Goal: Check status

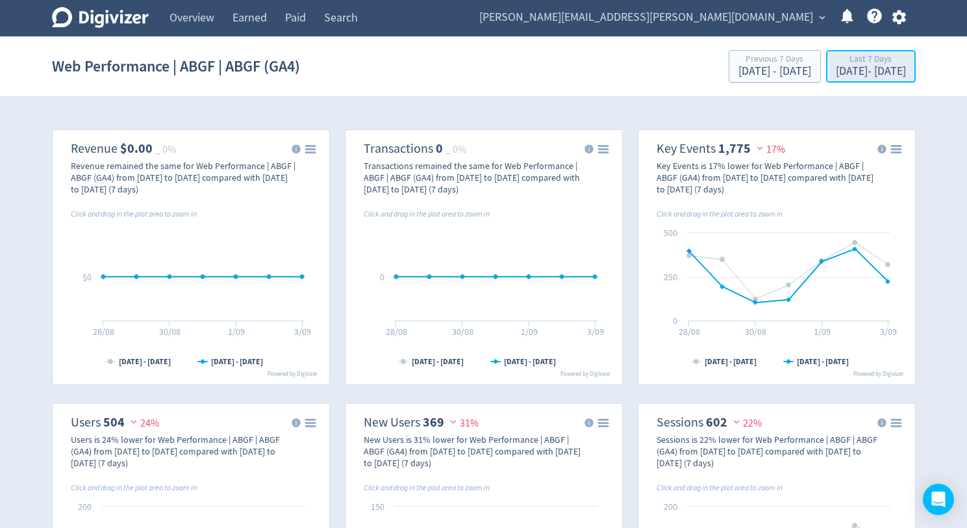
click at [836, 65] on div "Last 7 Days" at bounding box center [871, 60] width 70 height 11
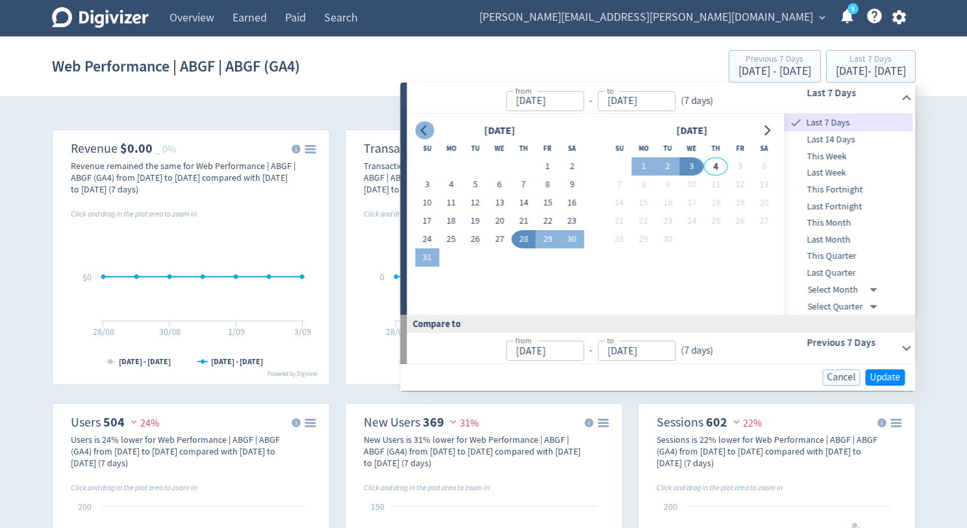
click at [420, 133] on icon "Go to previous month" at bounding box center [425, 130] width 10 height 10
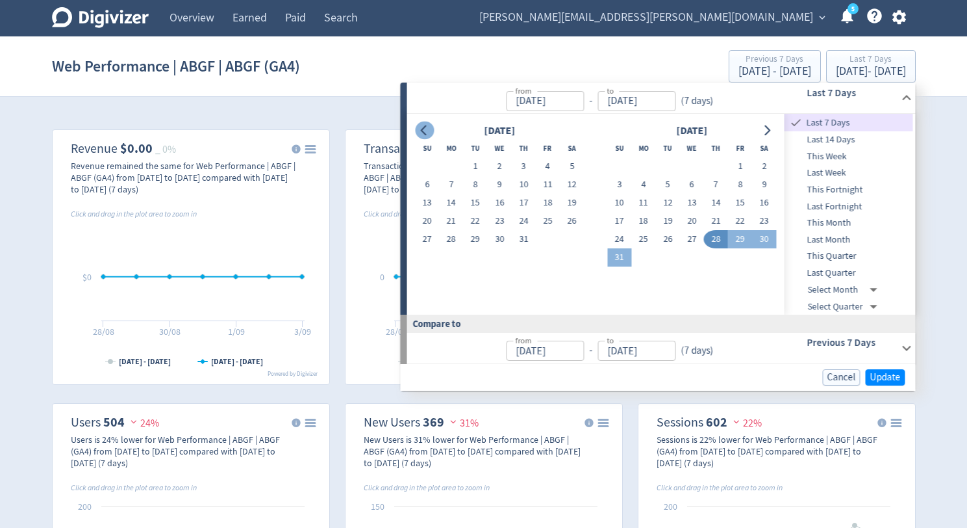
click at [424, 130] on icon "Go to previous month" at bounding box center [425, 130] width 10 height 10
click at [668, 164] on button "1" at bounding box center [668, 166] width 24 height 18
type input "[DATE]"
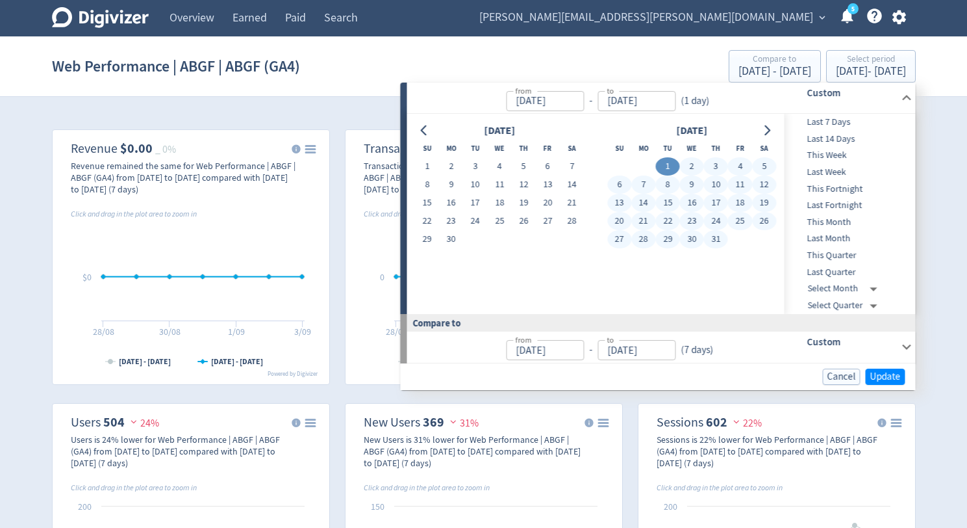
click at [714, 242] on button "31" at bounding box center [716, 239] width 24 height 18
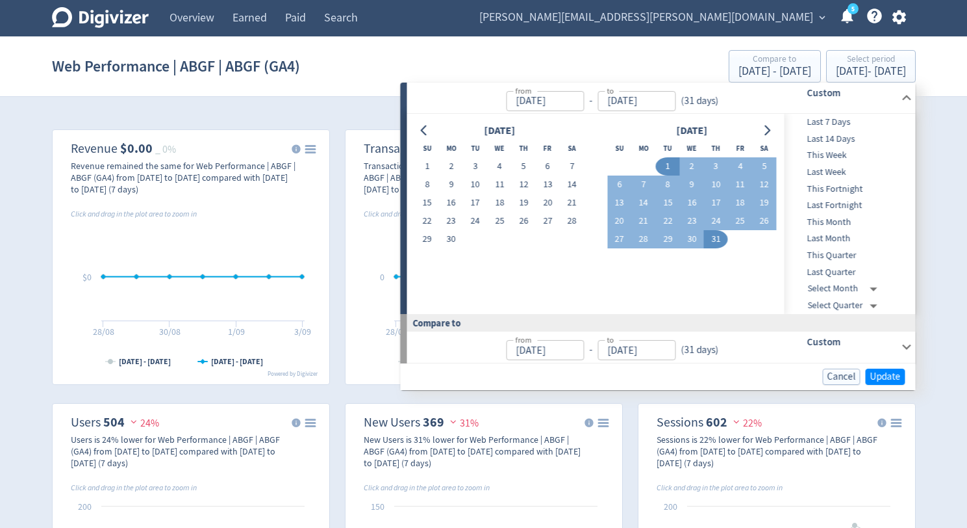
type input "[DATE]"
click at [888, 378] on span "Update" at bounding box center [886, 377] width 31 height 10
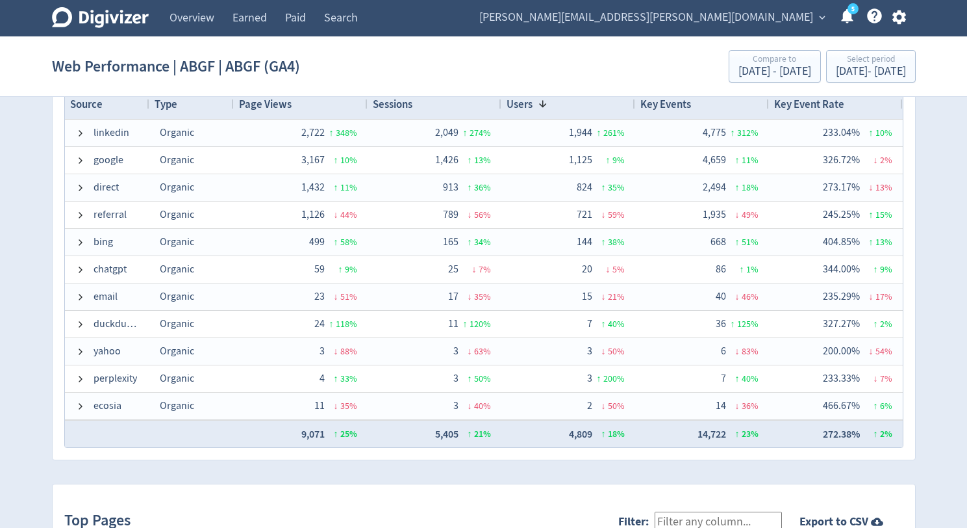
click at [555, 104] on div "Users 1" at bounding box center [568, 104] width 123 height 24
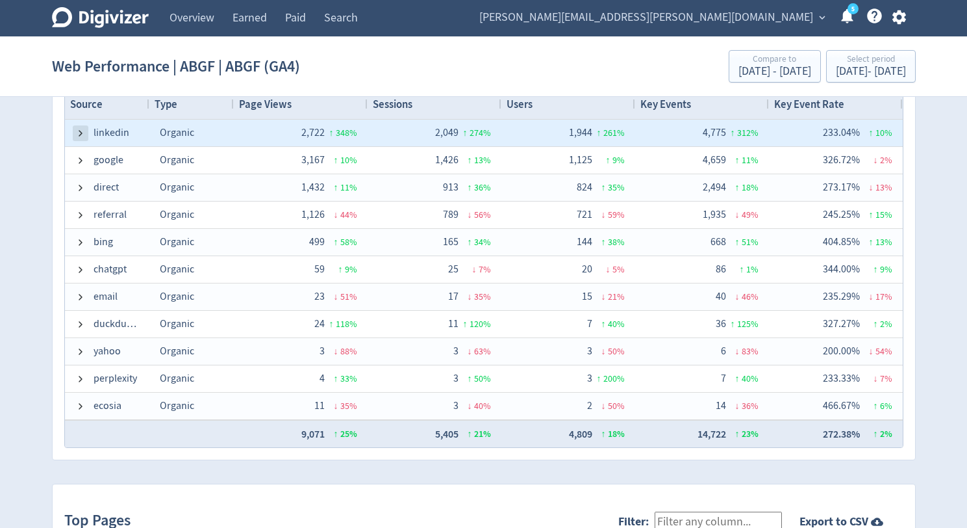
click at [77, 131] on span at bounding box center [80, 133] width 10 height 10
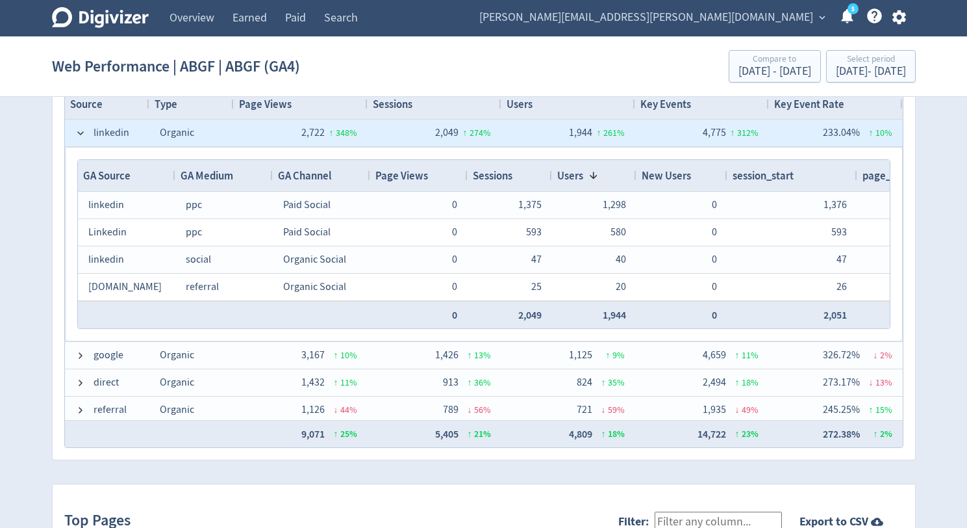
click at [77, 131] on span at bounding box center [80, 133] width 10 height 10
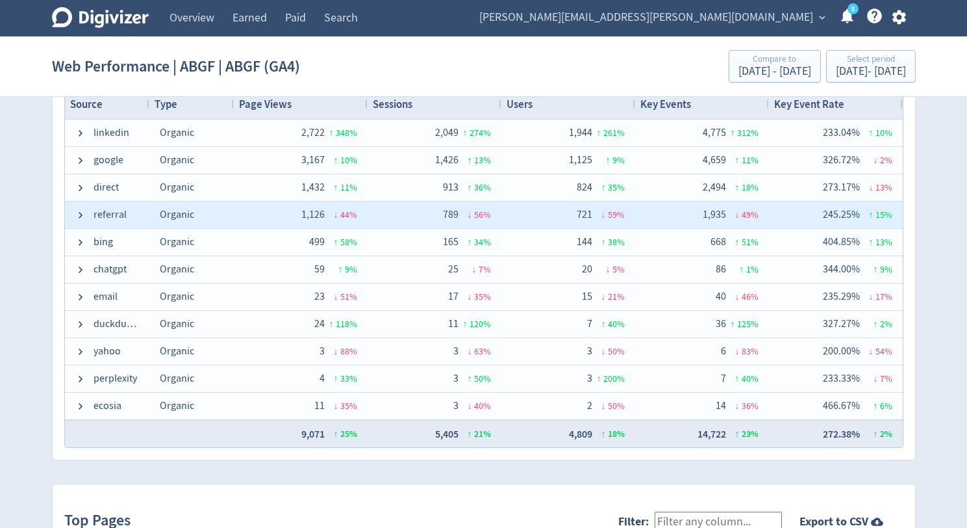
scroll to position [27, 0]
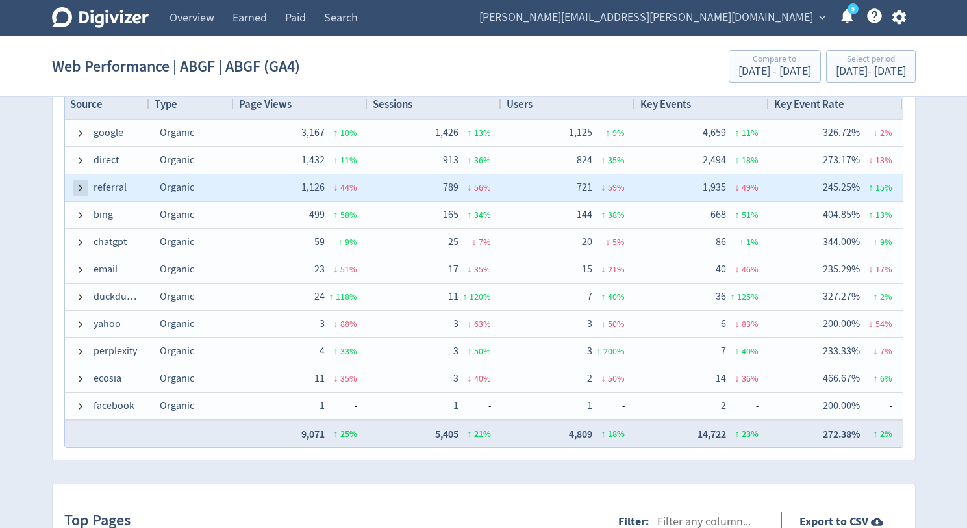
click at [78, 186] on span at bounding box center [80, 188] width 10 height 10
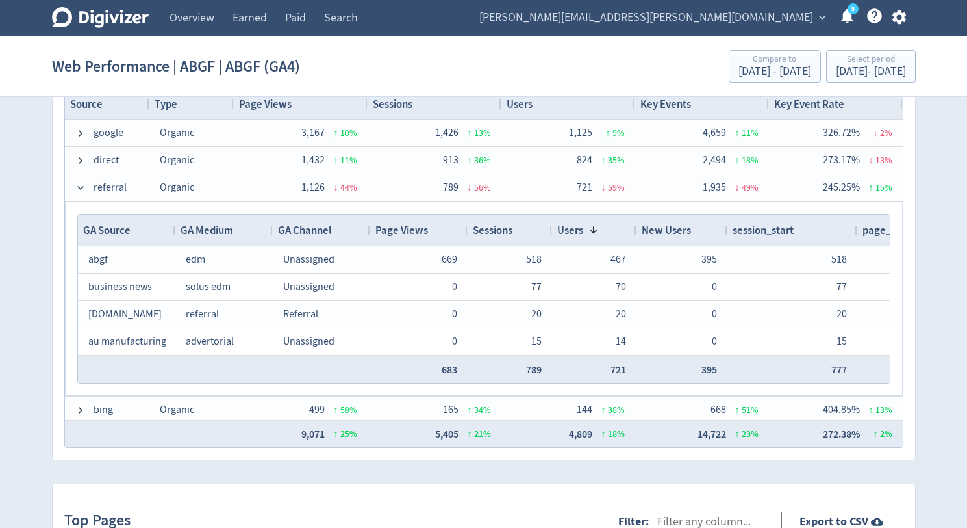
scroll to position [32, 0]
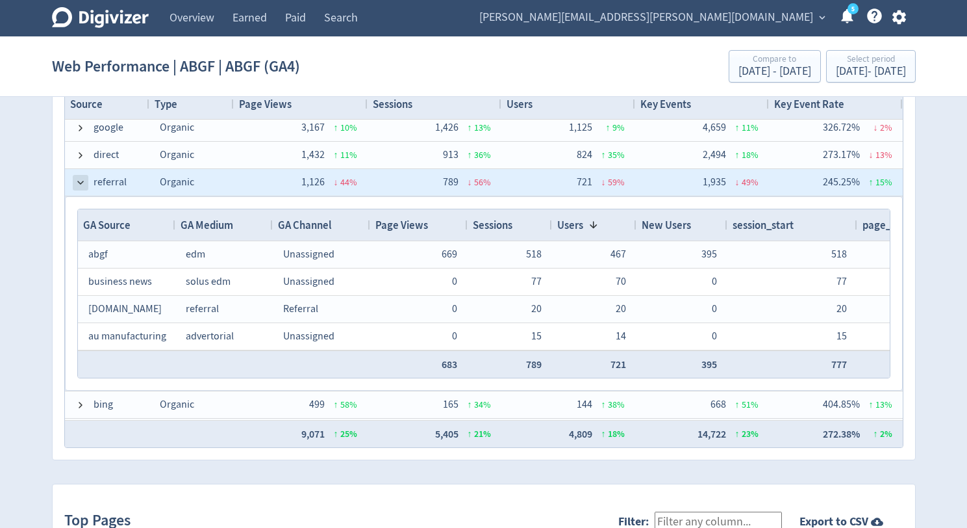
click at [78, 181] on span at bounding box center [80, 182] width 10 height 10
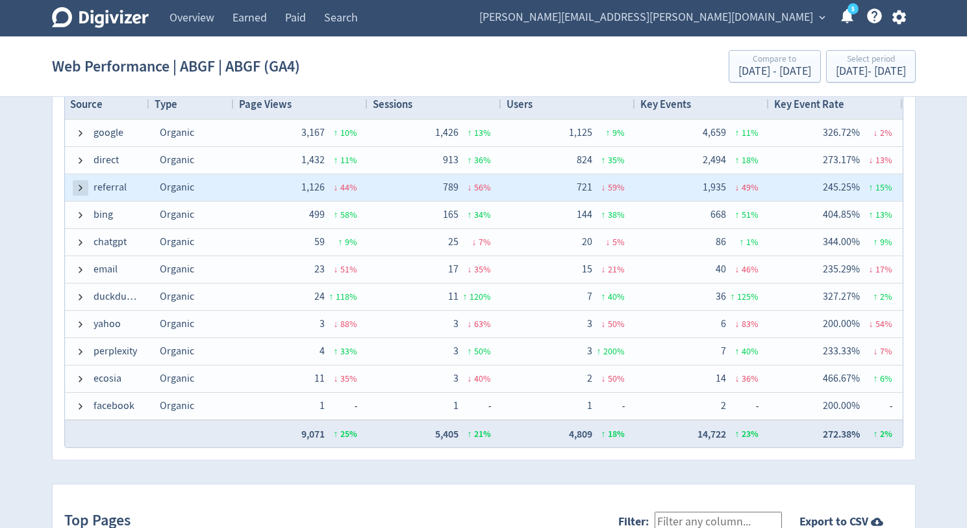
click at [81, 187] on span at bounding box center [80, 188] width 10 height 10
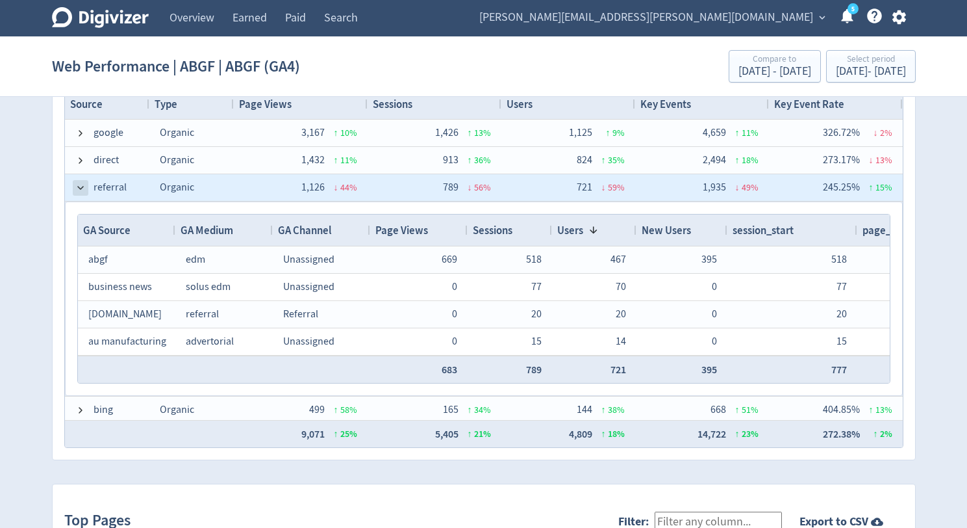
click at [80, 188] on span at bounding box center [80, 188] width 10 height 10
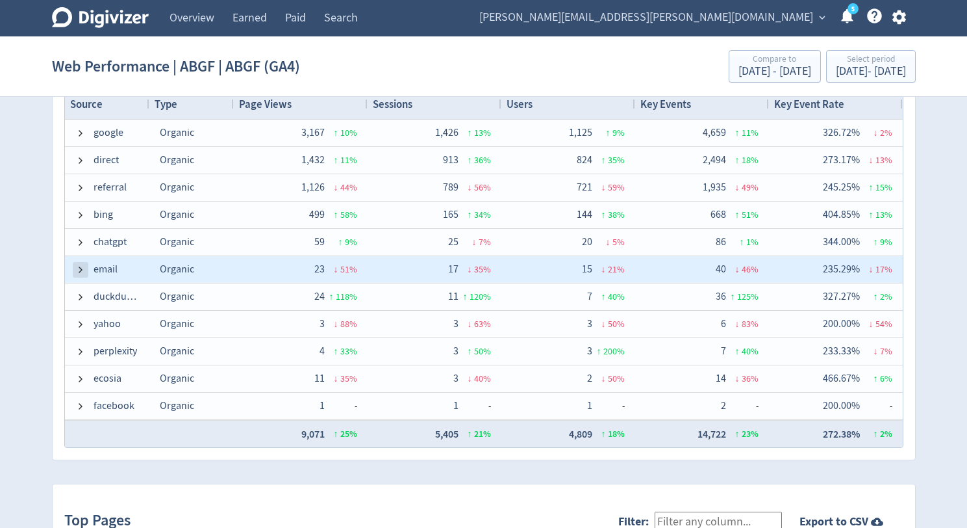
click at [75, 266] on span at bounding box center [80, 269] width 10 height 10
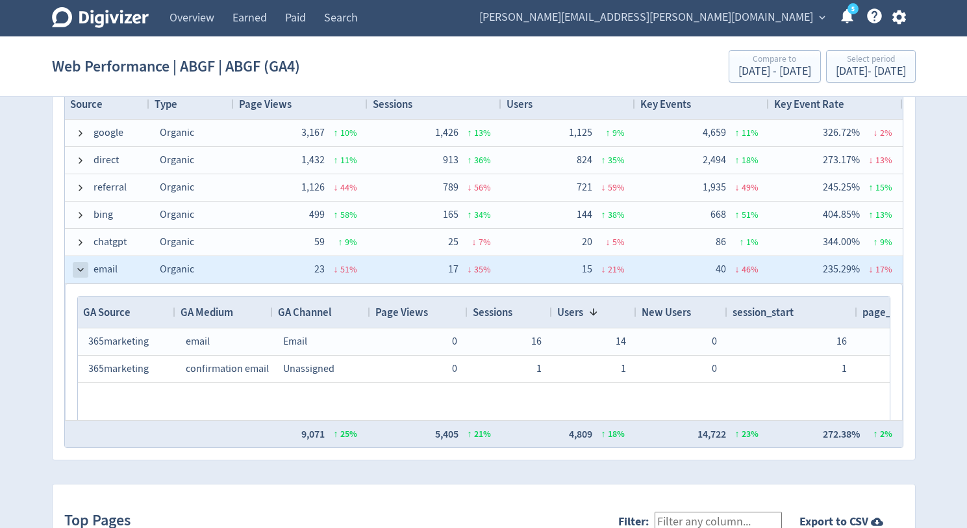
click at [75, 266] on span at bounding box center [80, 269] width 10 height 10
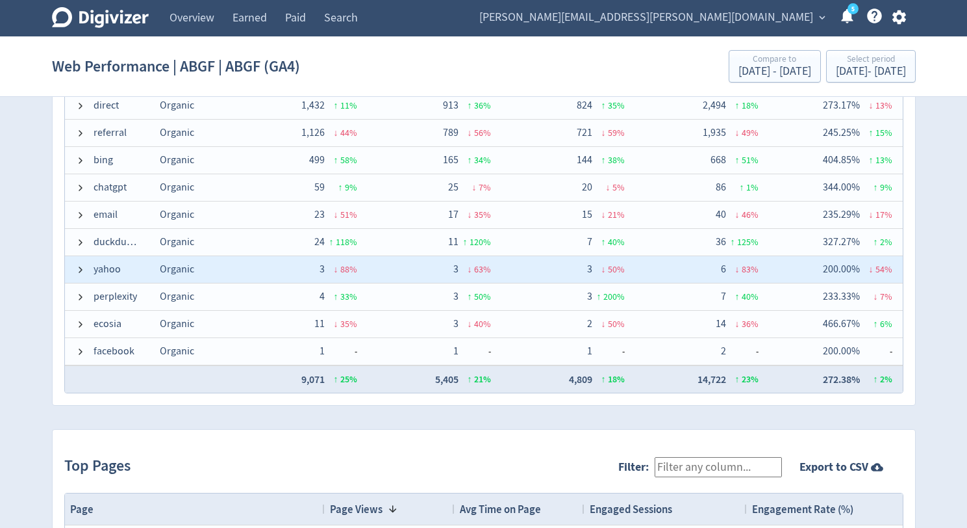
scroll to position [991, 0]
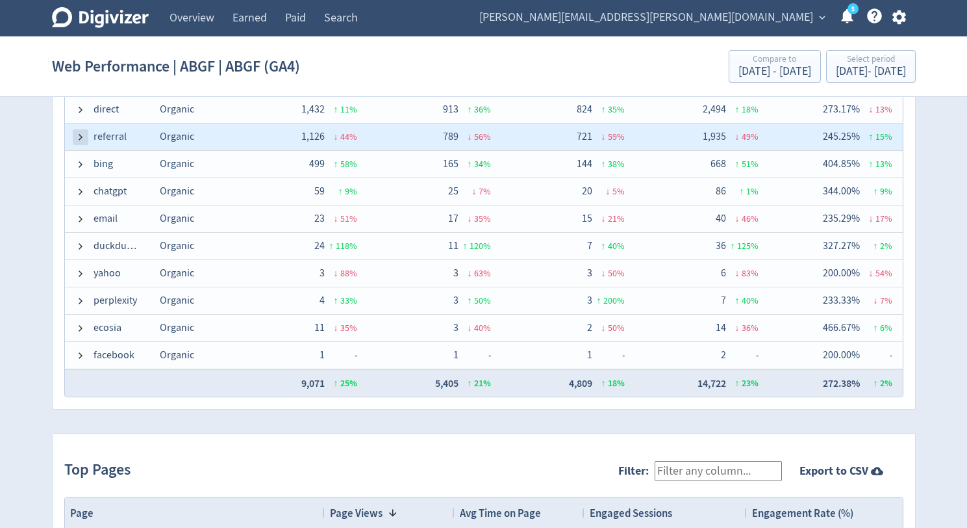
click at [81, 139] on span at bounding box center [80, 137] width 10 height 10
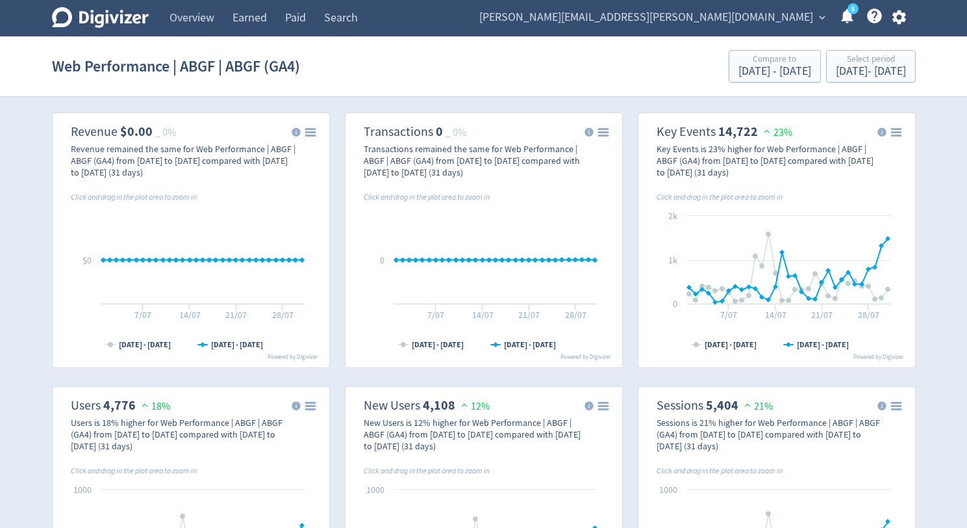
scroll to position [0, 0]
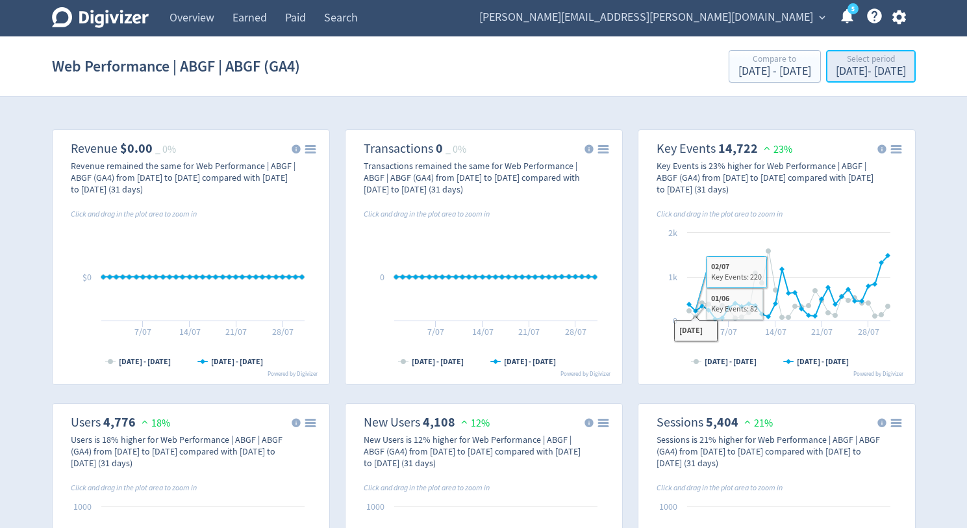
click at [843, 64] on div "Select period" at bounding box center [871, 60] width 70 height 11
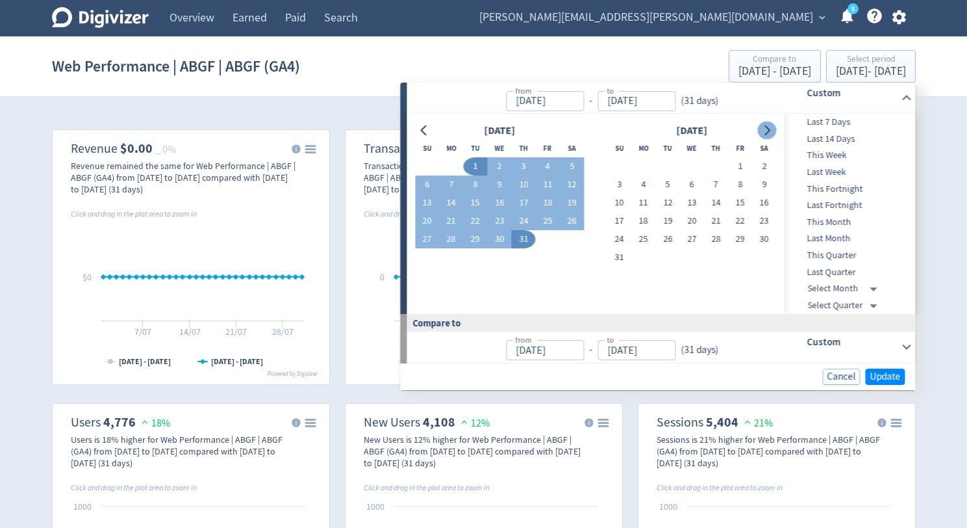
click at [770, 129] on icon "Go to next month" at bounding box center [768, 130] width 6 height 10
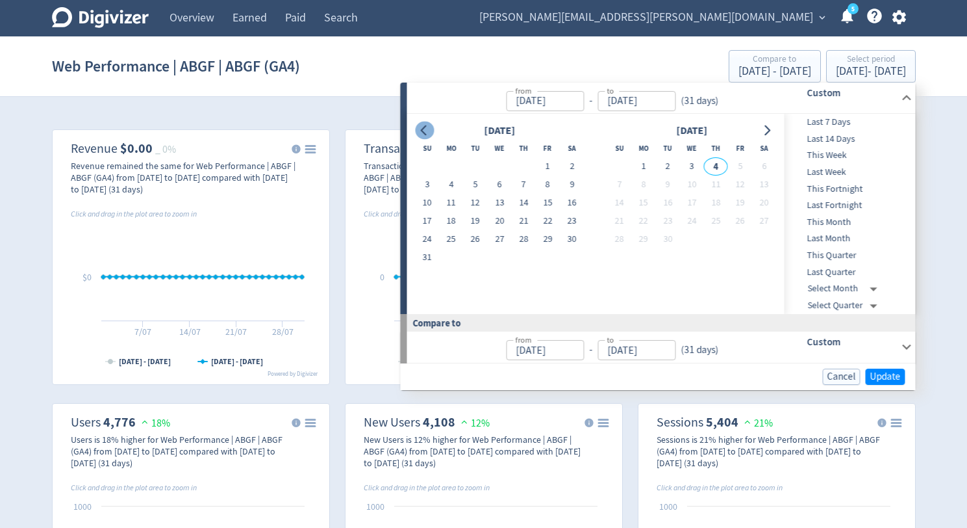
click at [426, 129] on icon "Go to previous month" at bounding box center [425, 130] width 10 height 10
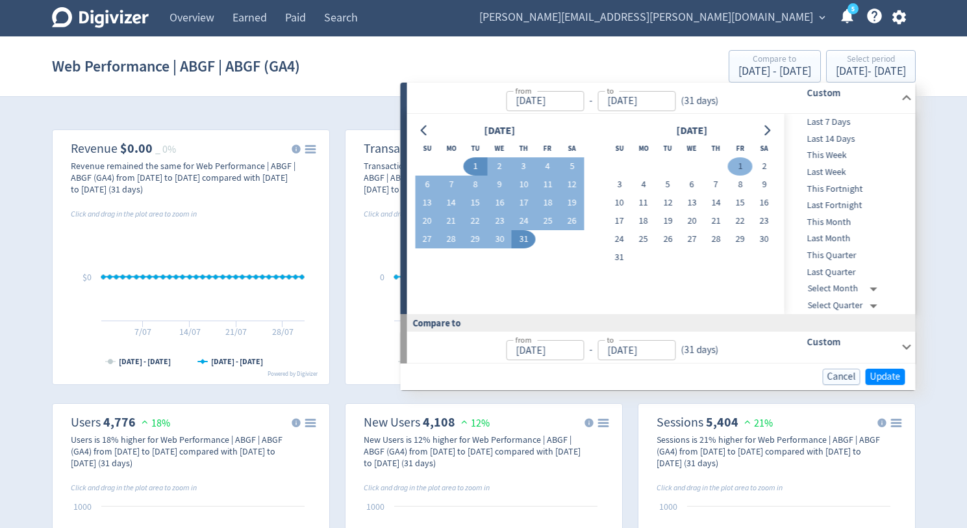
click at [740, 169] on button "1" at bounding box center [740, 166] width 24 height 18
type input "[DATE]"
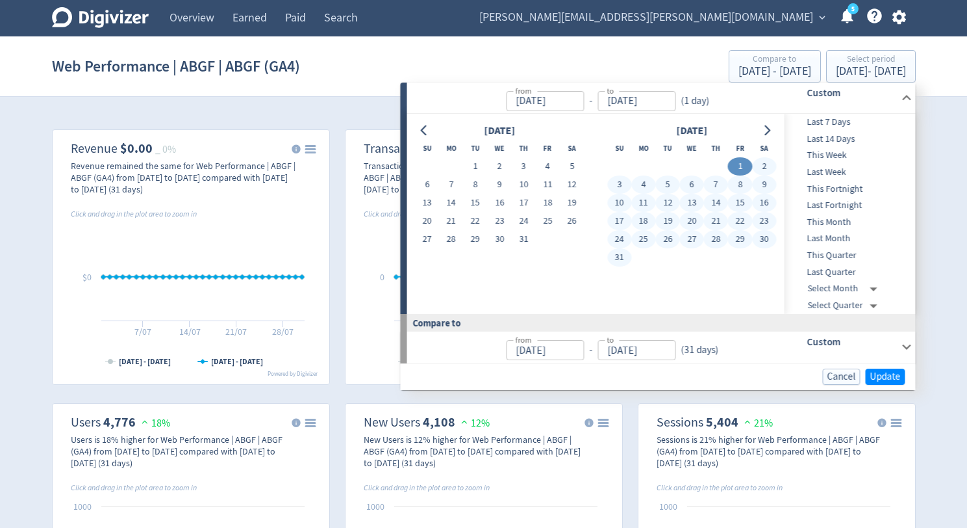
click at [614, 260] on button "31" at bounding box center [619, 257] width 24 height 18
type input "[DATE]"
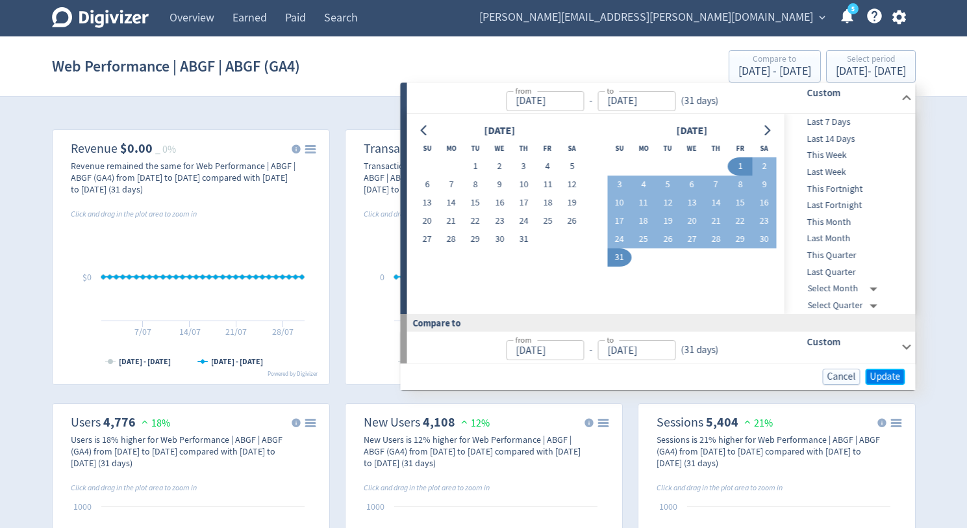
click at [892, 376] on span "Update" at bounding box center [886, 377] width 31 height 10
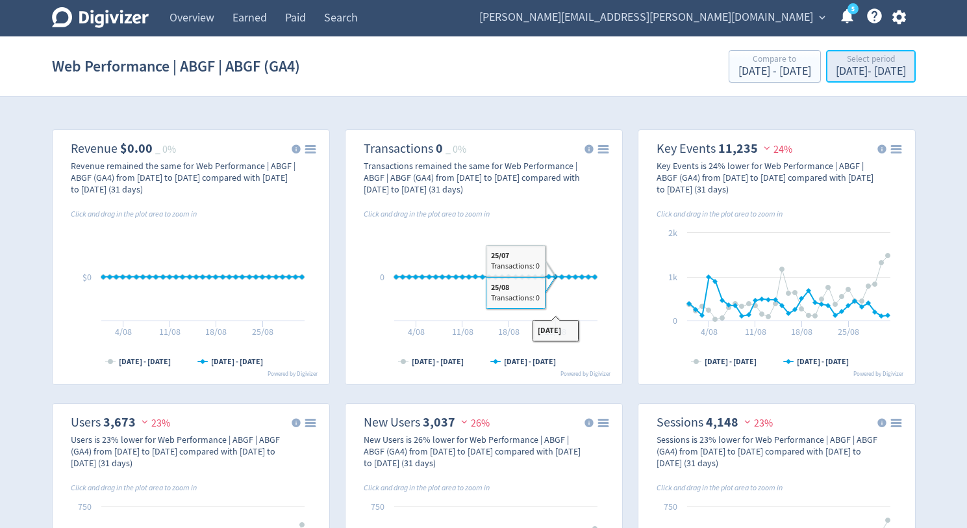
click at [836, 65] on div "Select period" at bounding box center [871, 60] width 70 height 11
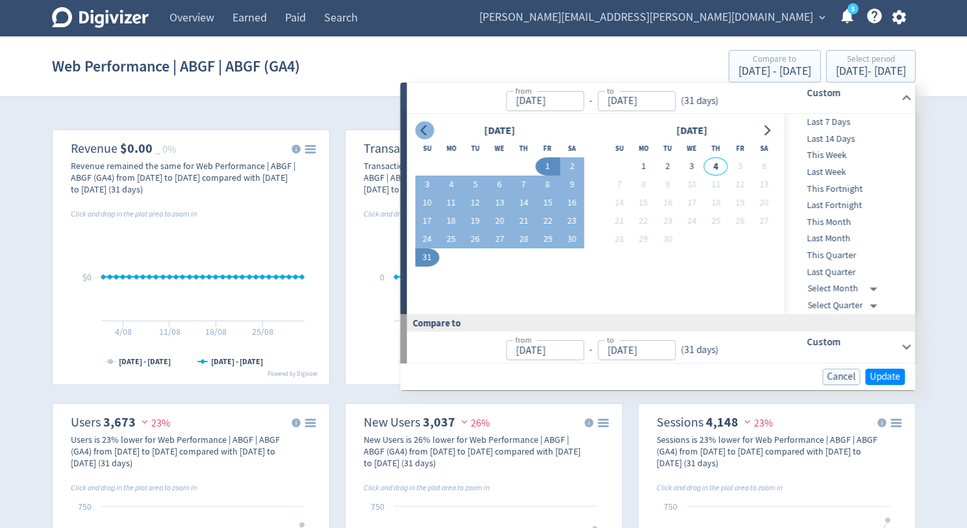
click at [424, 126] on icon "Go to previous month" at bounding box center [424, 130] width 6 height 10
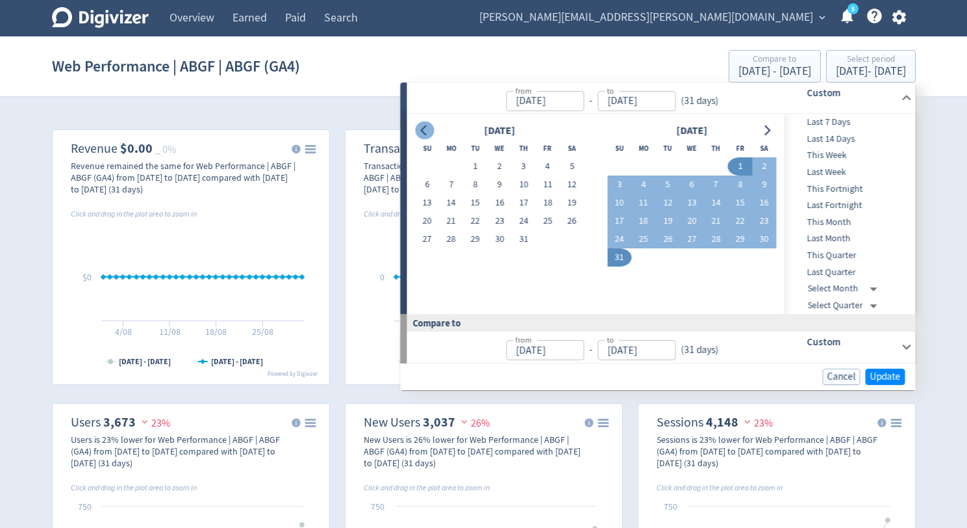
click at [424, 131] on icon "Go to previous month" at bounding box center [425, 130] width 10 height 10
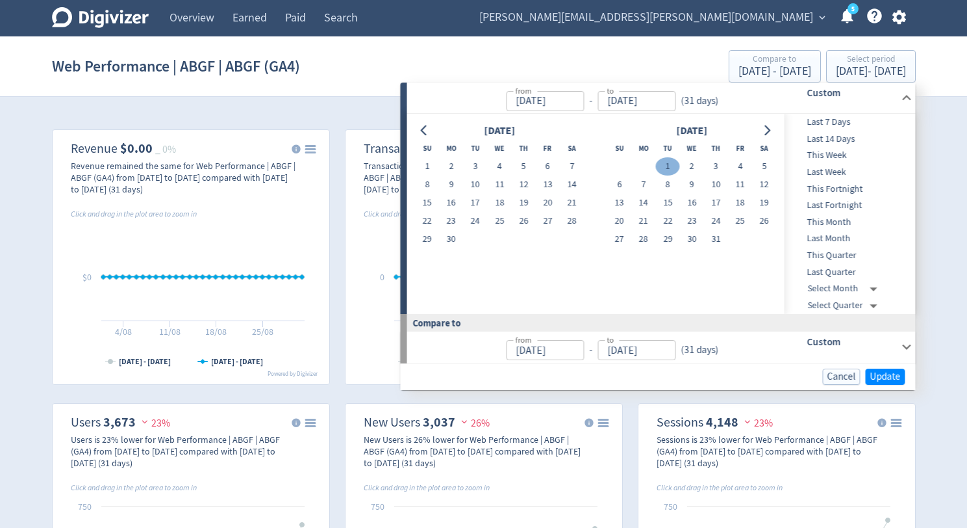
click at [665, 166] on button "1" at bounding box center [668, 166] width 24 height 18
type input "[DATE]"
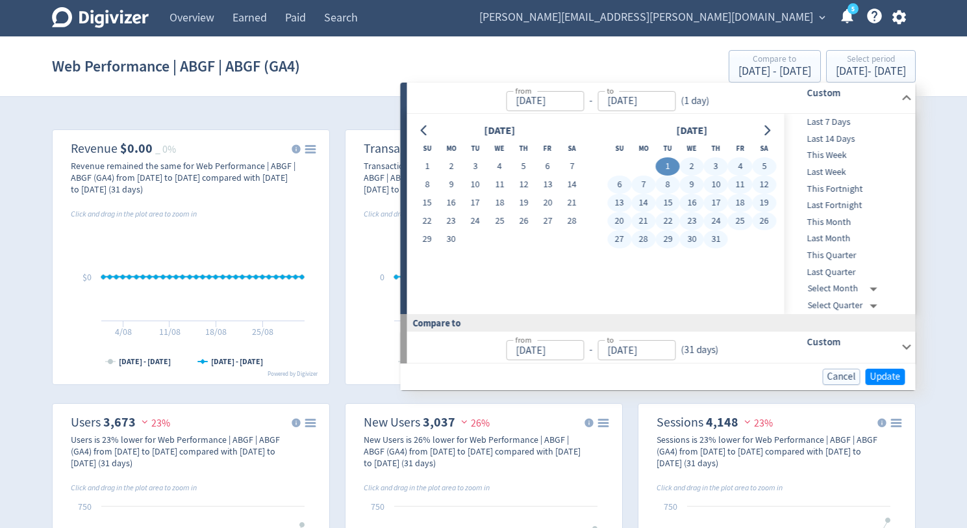
click at [719, 242] on button "31" at bounding box center [716, 239] width 24 height 18
type input "[DATE]"
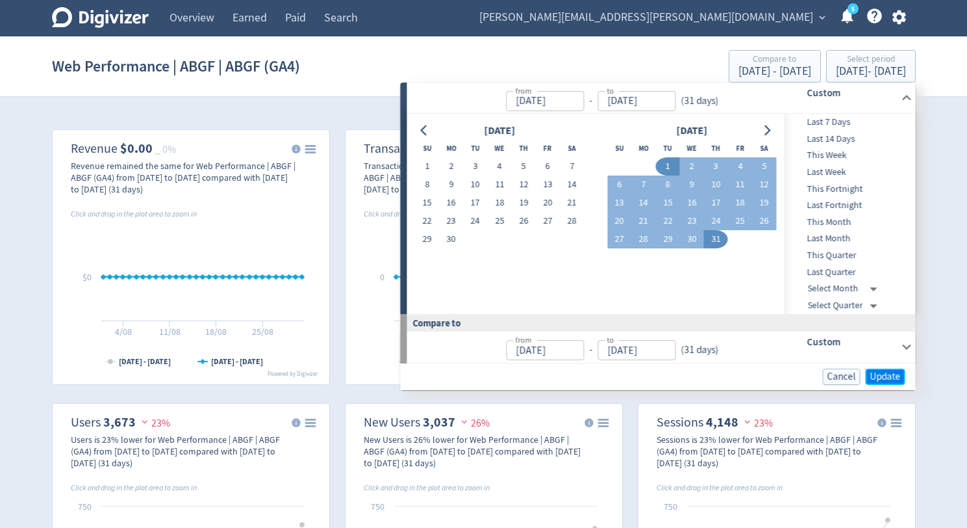
click at [879, 372] on span "Update" at bounding box center [886, 377] width 31 height 10
